Goal: Information Seeking & Learning: Learn about a topic

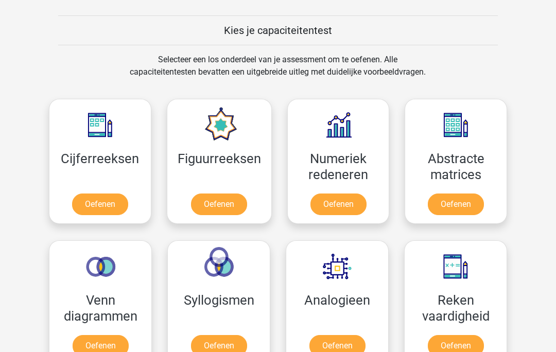
scroll to position [388, 0]
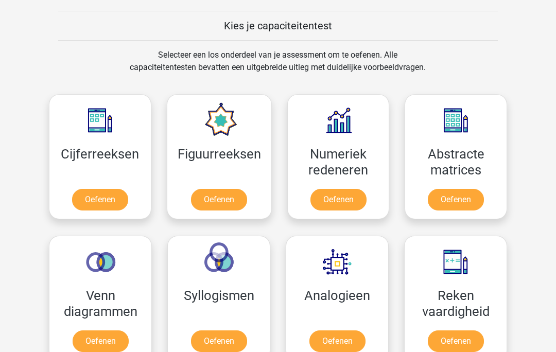
click at [95, 202] on link "Oefenen" at bounding box center [100, 200] width 56 height 22
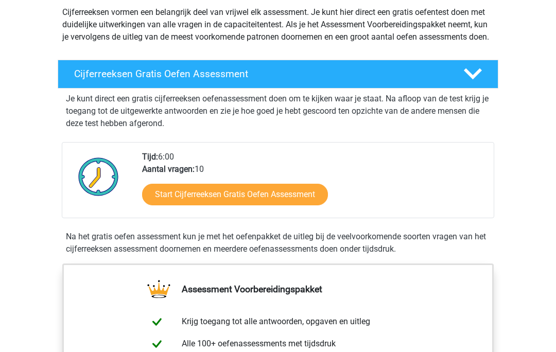
scroll to position [122, 0]
click at [468, 83] on icon at bounding box center [473, 74] width 18 height 18
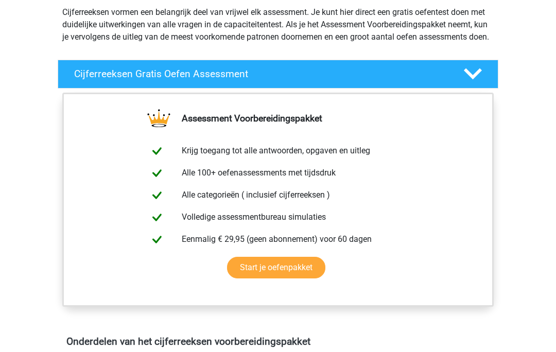
click at [462, 83] on div at bounding box center [471, 74] width 35 height 18
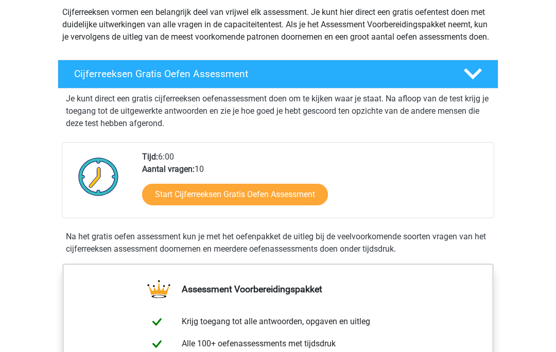
click at [285, 202] on link "Start Cijferreeksen Gratis Oefen Assessment" at bounding box center [235, 195] width 186 height 22
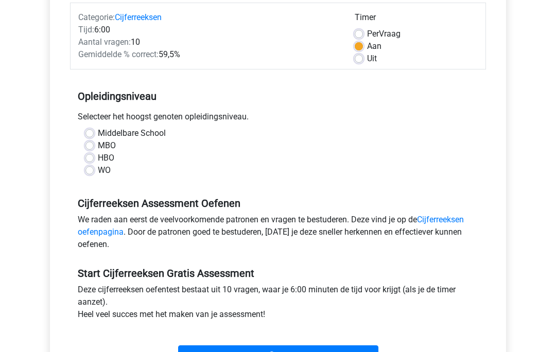
scroll to position [138, 0]
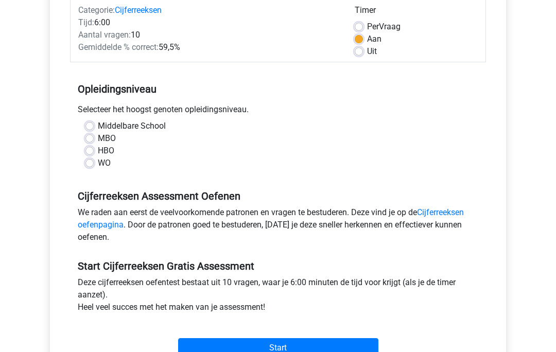
click at [98, 155] on label "HBO" at bounding box center [106, 151] width 16 height 12
click at [91, 155] on input "HBO" at bounding box center [89, 150] width 8 height 10
radio input "true"
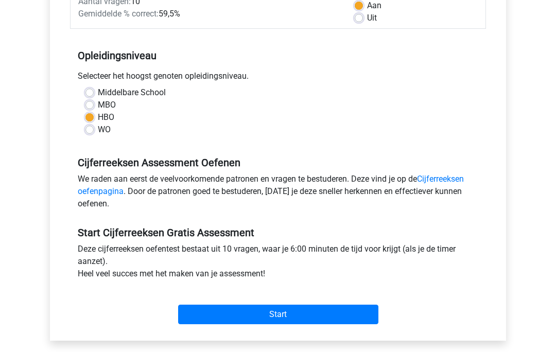
scroll to position [175, 0]
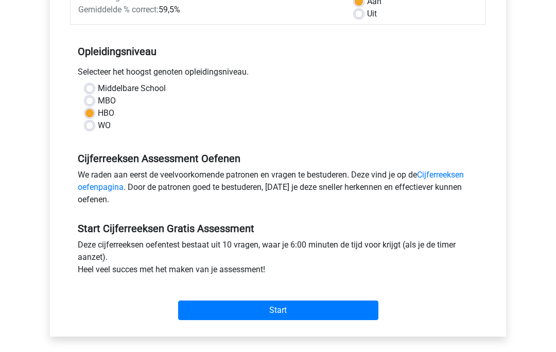
click at [99, 189] on link "Cijferreeksen oefenpagina" at bounding box center [271, 181] width 386 height 22
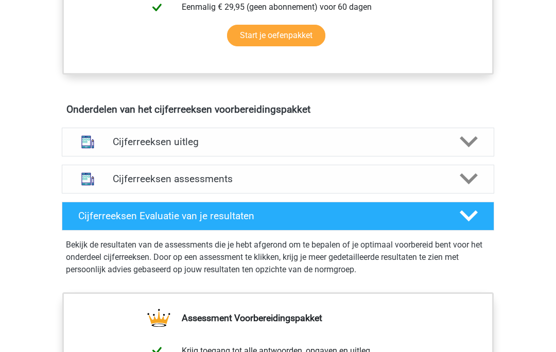
scroll to position [528, 0]
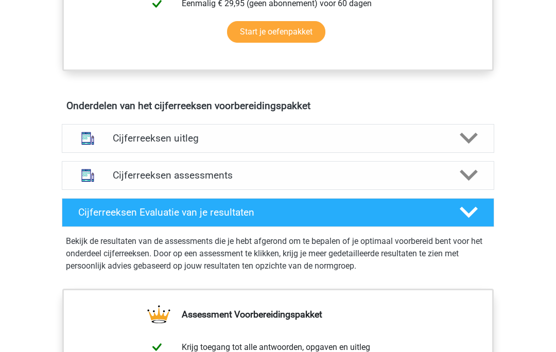
click at [118, 145] on h4 "Cijferreeksen uitleg" at bounding box center [278, 139] width 330 height 12
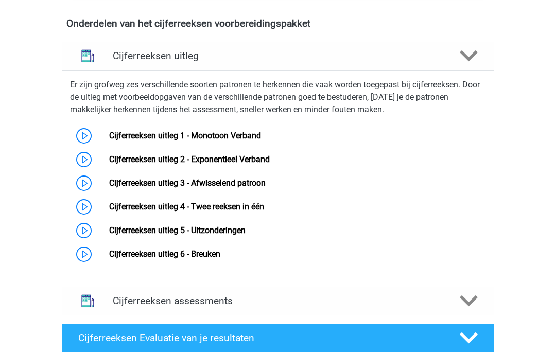
scroll to position [611, 0]
click at [109, 140] on link "Cijferreeksen uitleg 1 - Monotoon Verband" at bounding box center [185, 136] width 152 height 10
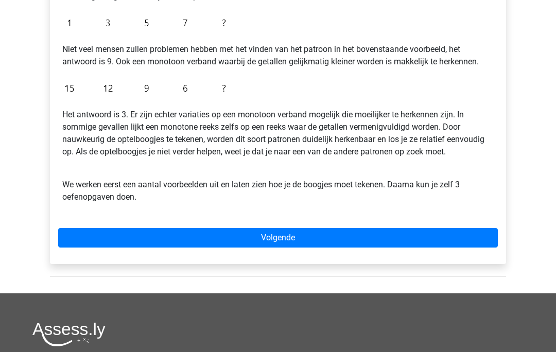
scroll to position [249, 0]
click at [82, 238] on link "Volgende" at bounding box center [277, 238] width 439 height 20
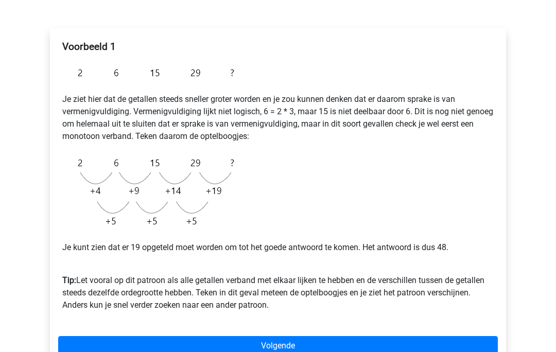
scroll to position [149, 0]
click at [446, 345] on link "Volgende" at bounding box center [277, 346] width 439 height 20
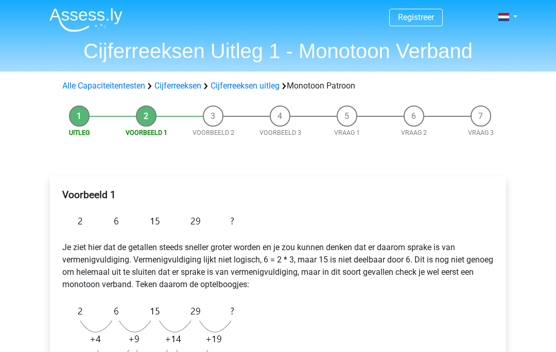
scroll to position [0, 0]
click at [251, 88] on link "Cijferreeksen uitleg" at bounding box center [244, 86] width 69 height 10
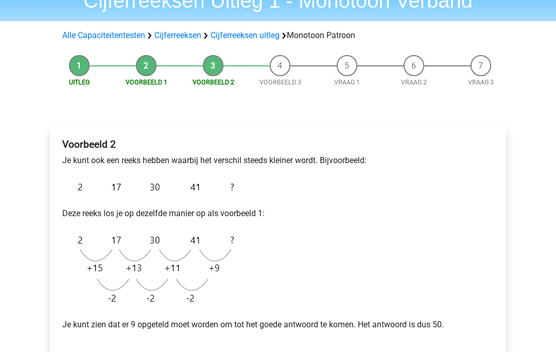
scroll to position [51, 0]
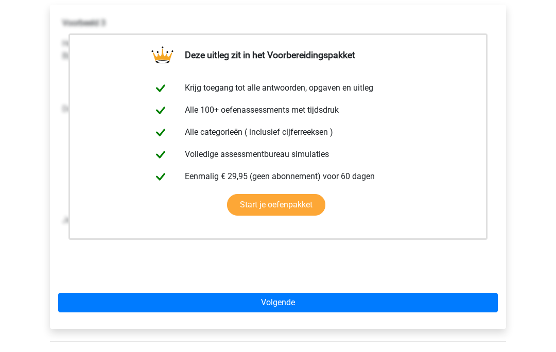
scroll to position [235, 0]
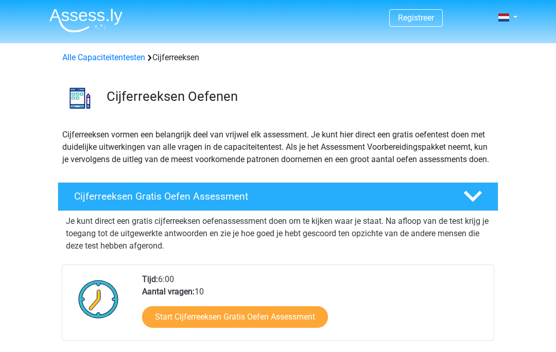
scroll to position [661, 0]
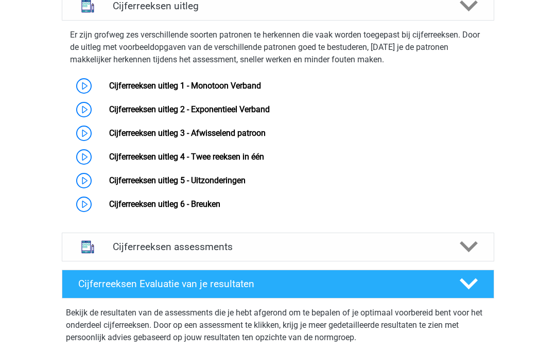
click at [261, 114] on link "Cijferreeksen uitleg 2 - Exponentieel Verband" at bounding box center [189, 109] width 161 height 10
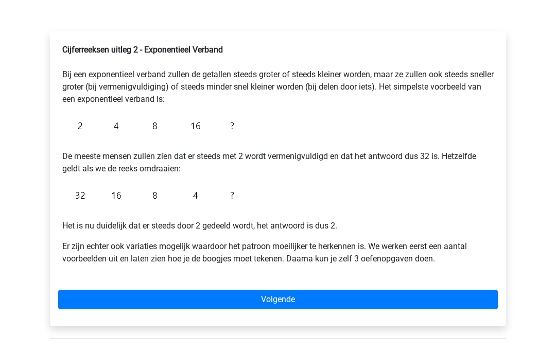
scroll to position [160, 0]
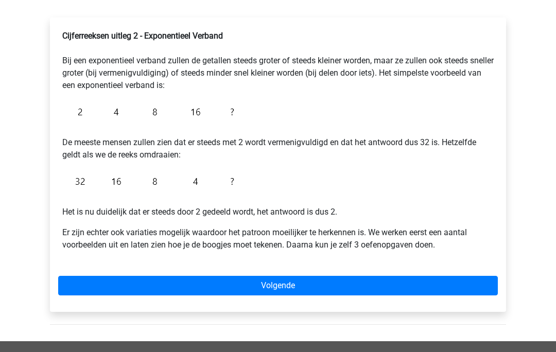
click at [447, 279] on link "Volgende" at bounding box center [277, 286] width 439 height 20
